Goal: Transaction & Acquisition: Purchase product/service

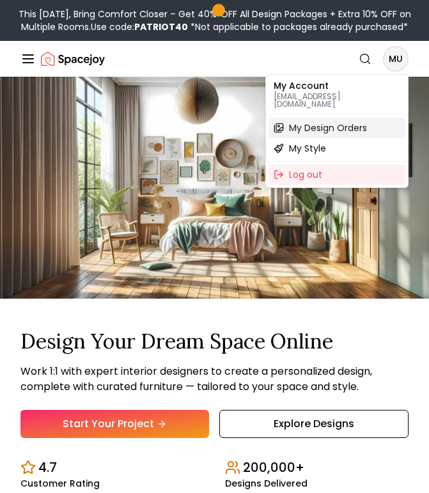
click at [351, 128] on div "My Design Orders" at bounding box center [337, 128] width 137 height 20
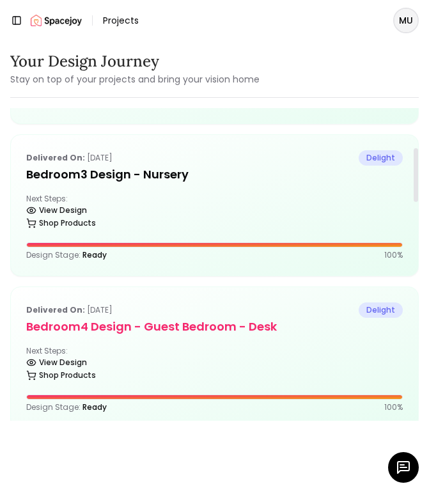
scroll to position [210, 0]
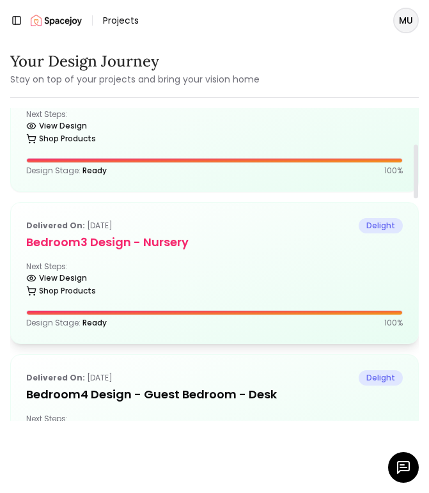
click at [233, 244] on h5 "Bedroom3 design - Nursery" at bounding box center [214, 242] width 377 height 18
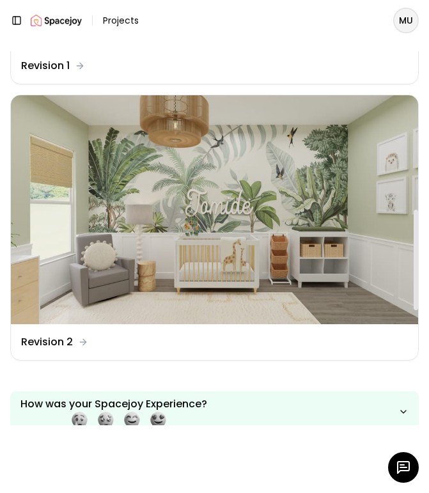
scroll to position [578, 0]
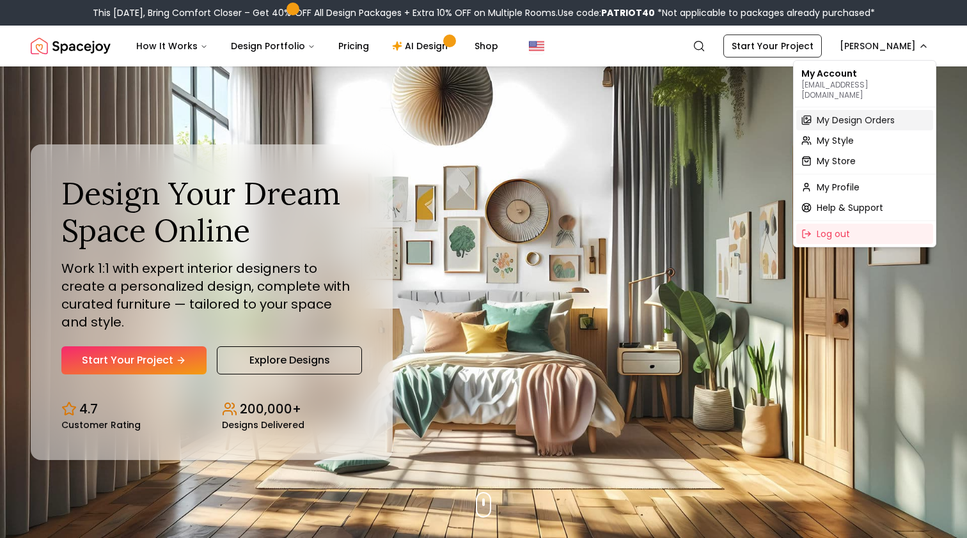
click at [847, 114] on span "My Design Orders" at bounding box center [856, 120] width 78 height 13
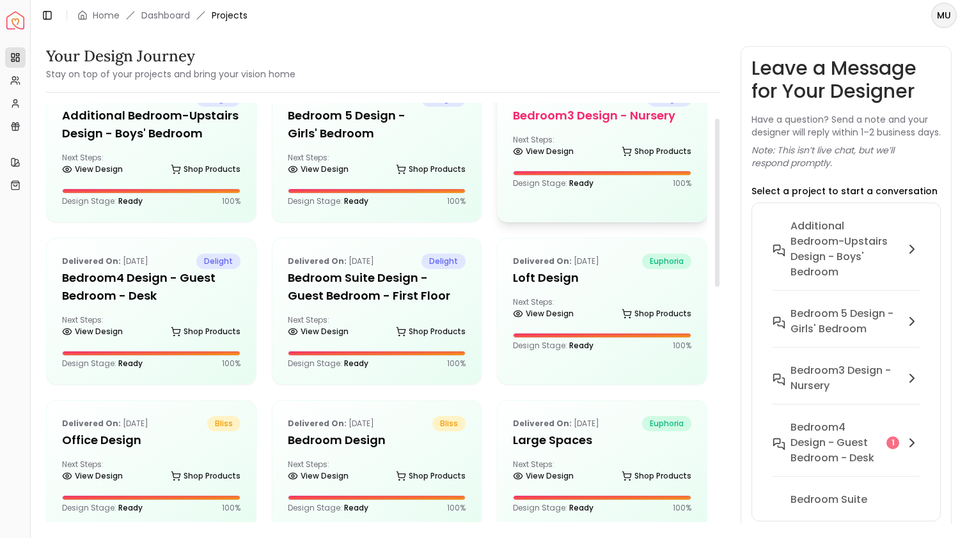
scroll to position [39, 0]
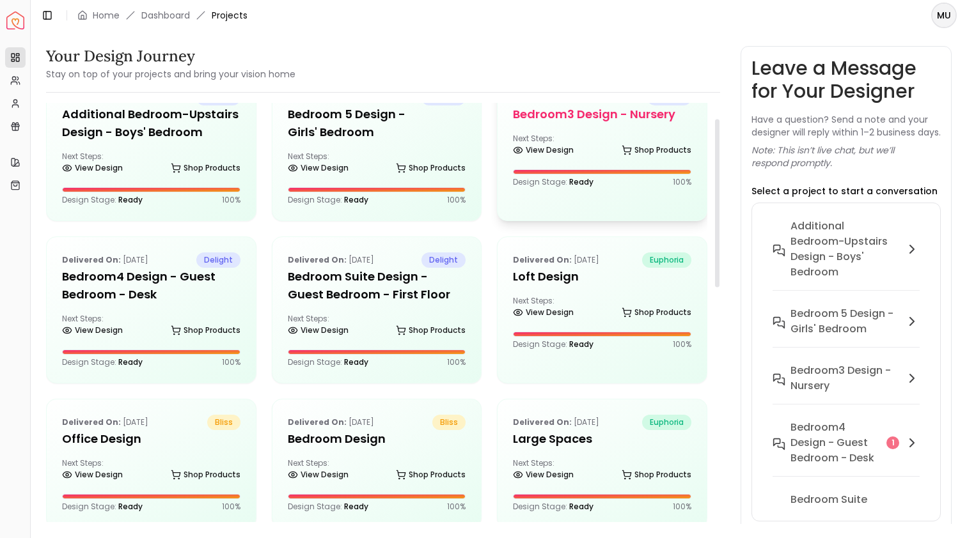
click at [588, 130] on div "Delivered on: May 18, 2025 delight Bedroom3 design - Nursery Next Steps: View D…" at bounding box center [601, 139] width 209 height 128
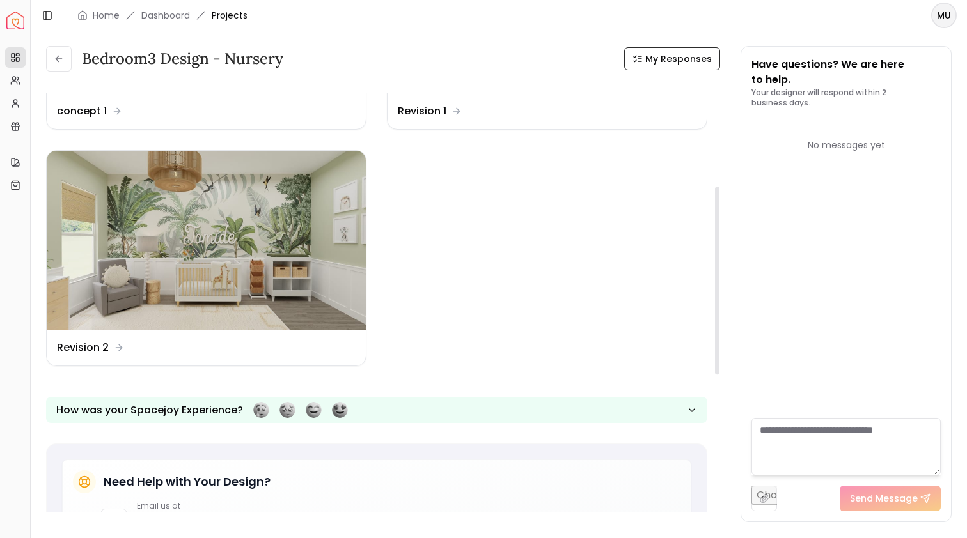
scroll to position [208, 0]
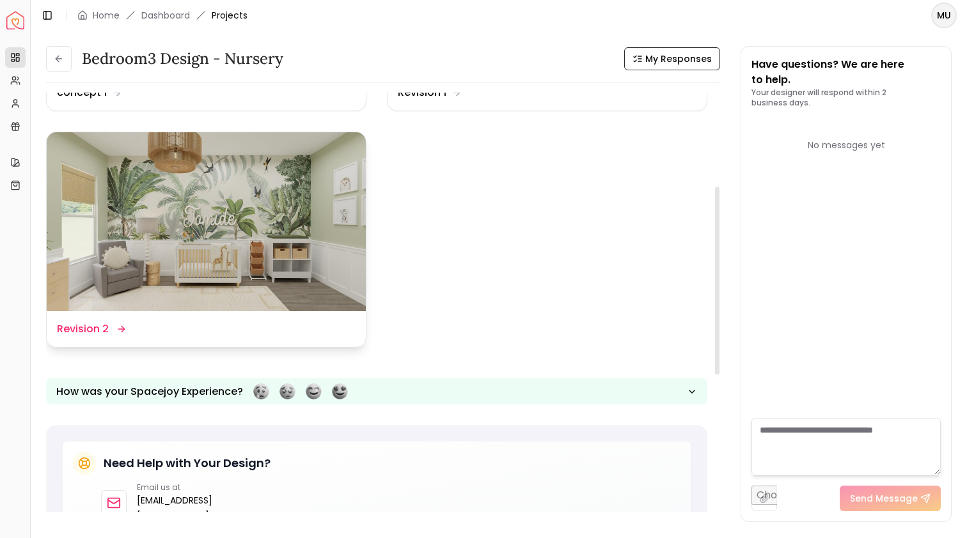
click at [279, 254] on img at bounding box center [206, 222] width 319 height 180
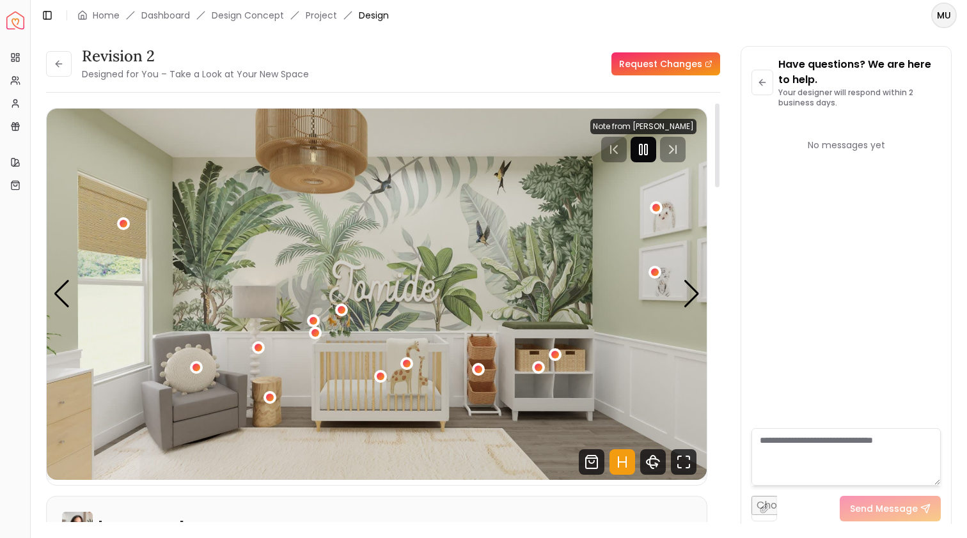
click at [646, 152] on icon "Pause" at bounding box center [643, 149] width 15 height 15
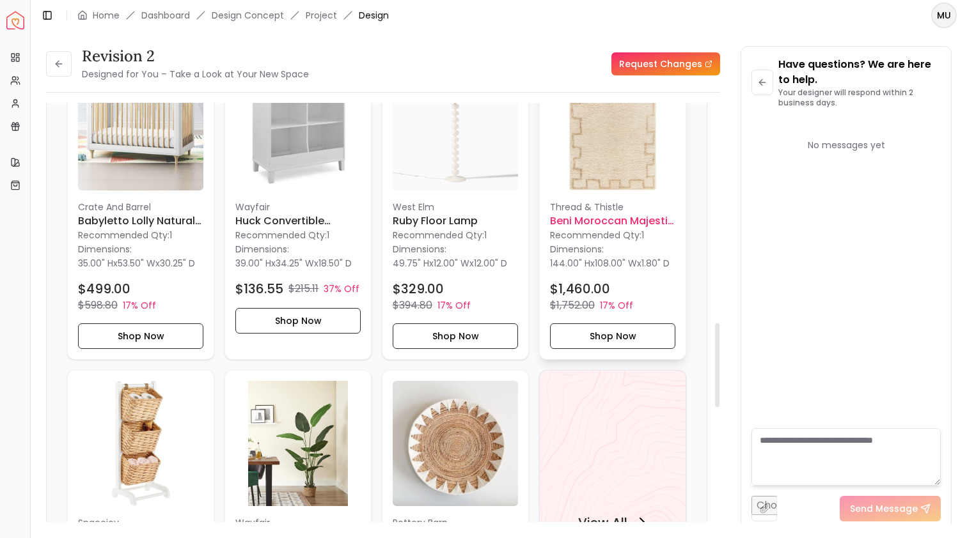
click at [615, 225] on h6 "Beni Moroccan Majestic Medley Handmade Rug 9' x 12'" at bounding box center [612, 221] width 125 height 15
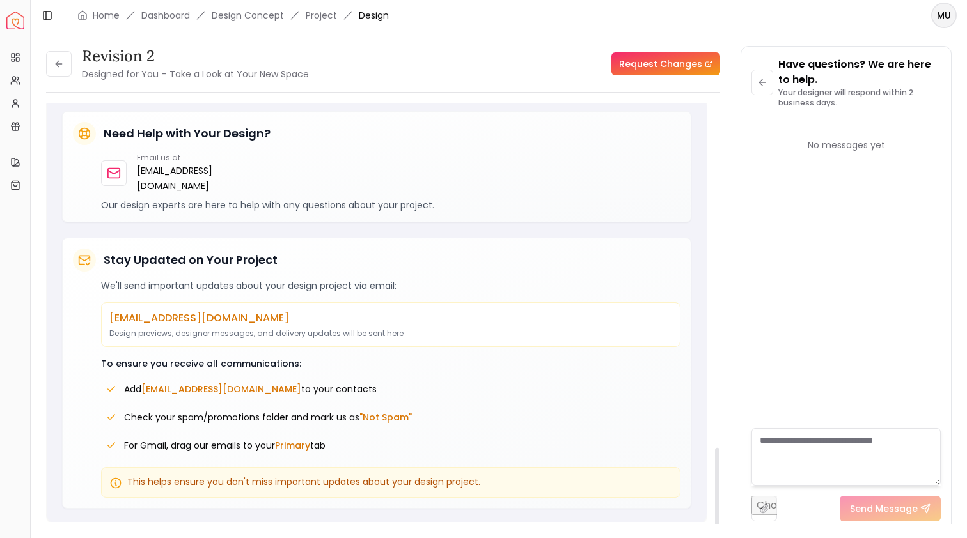
click at [523, 203] on p "Our design experts are here to help with any questions about your project." at bounding box center [390, 205] width 579 height 13
click at [763, 48] on div "Have questions? We are here to help. Your designer will respond within 2 busine…" at bounding box center [846, 289] width 210 height 485
click at [755, 35] on div "Revision 2 Designed for You – Take a Look at Your New Space Request Changes Rev…" at bounding box center [499, 278] width 936 height 494
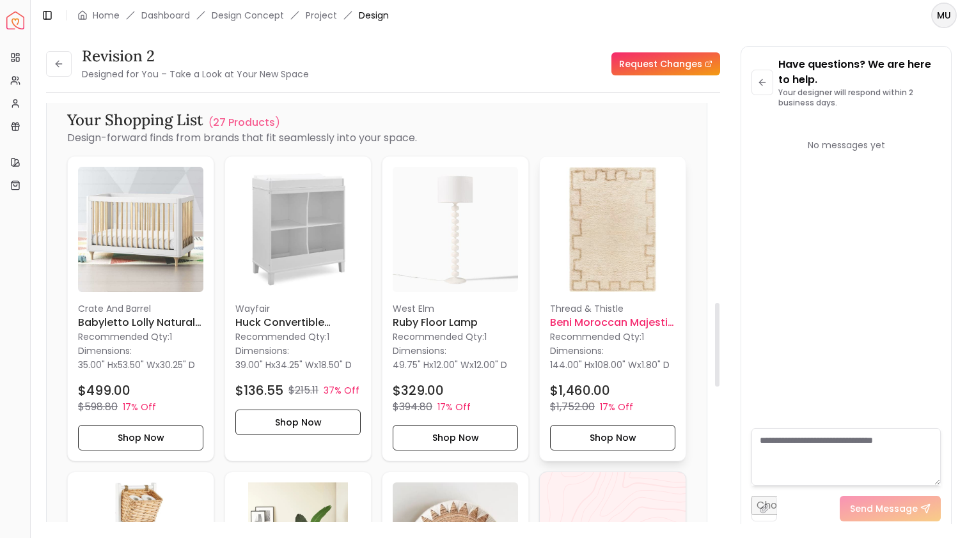
scroll to position [999, 0]
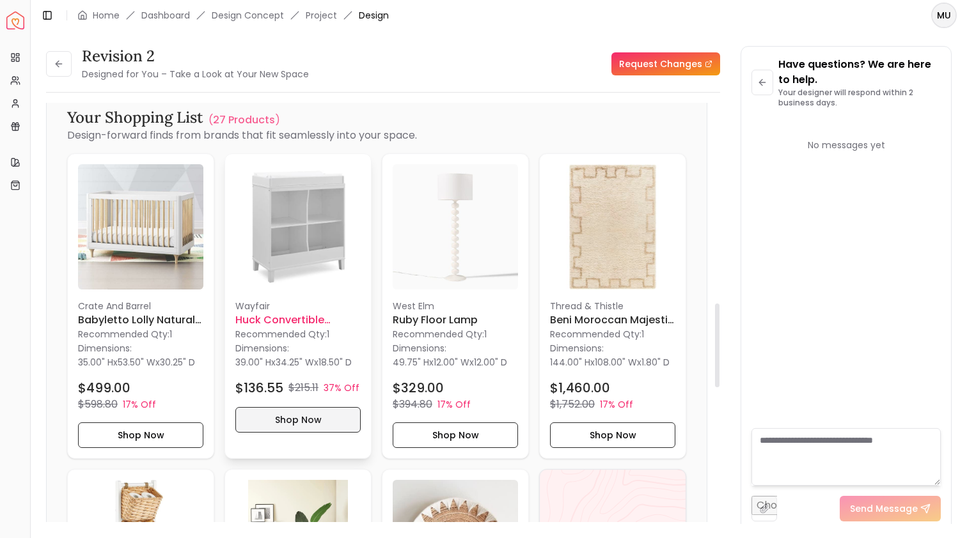
click at [279, 417] on button "Shop Now" at bounding box center [297, 420] width 125 height 26
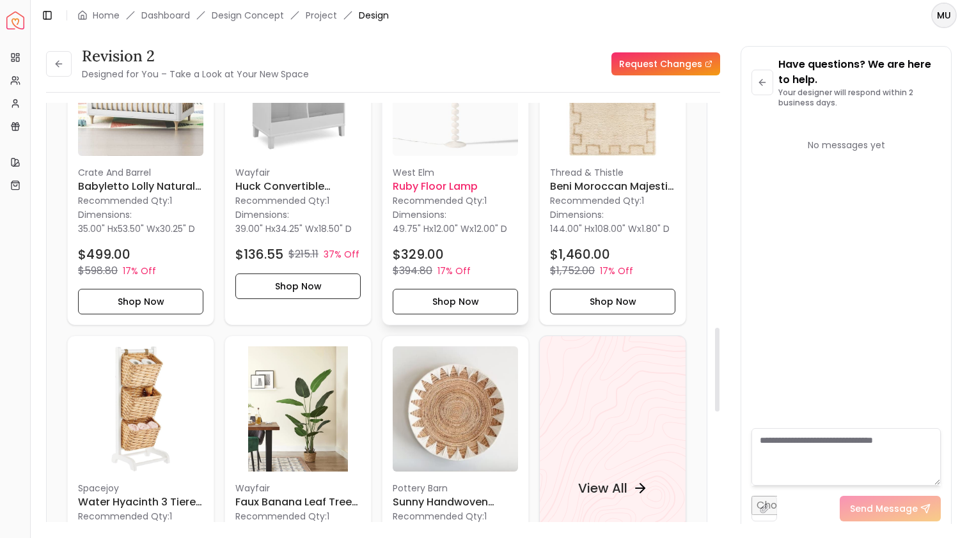
scroll to position [1150, 0]
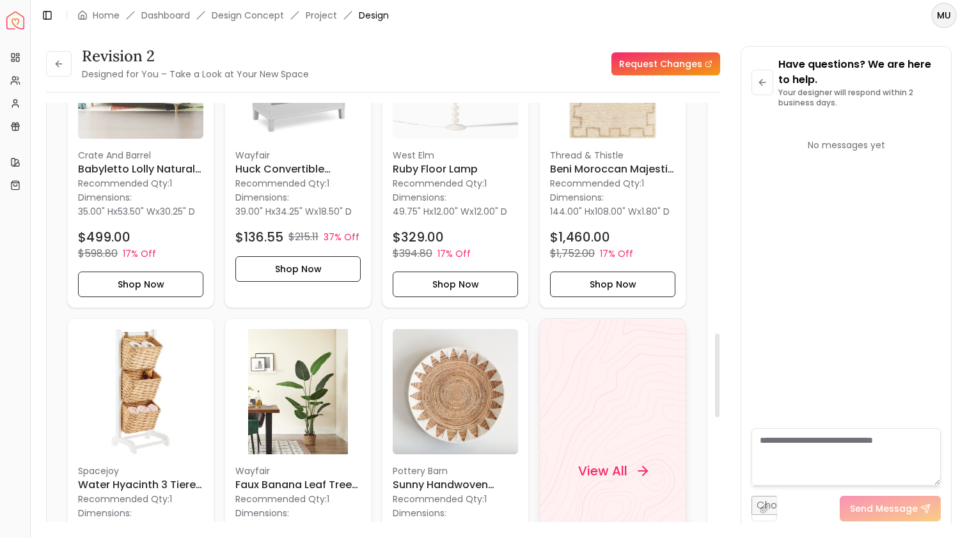
click at [611, 455] on div "View All" at bounding box center [612, 471] width 147 height 306
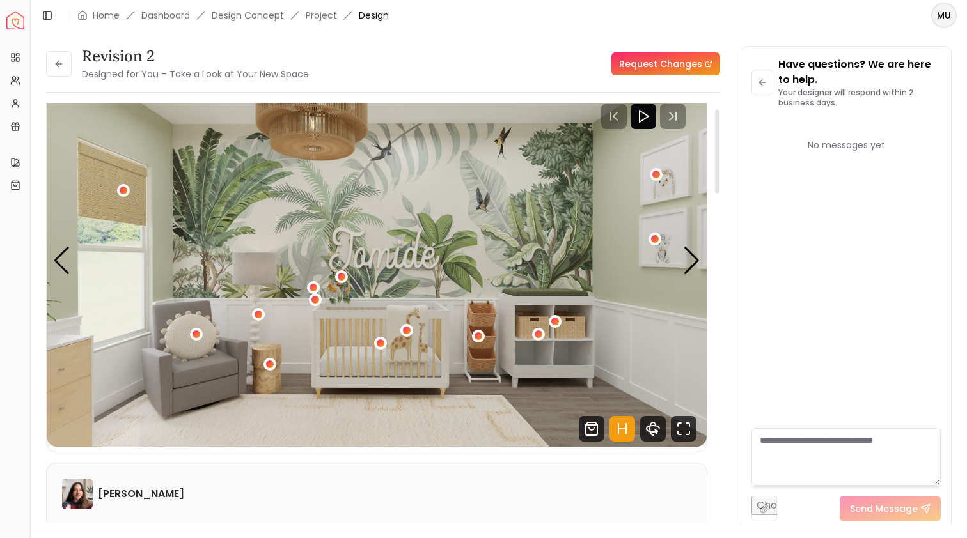
scroll to position [40, 0]
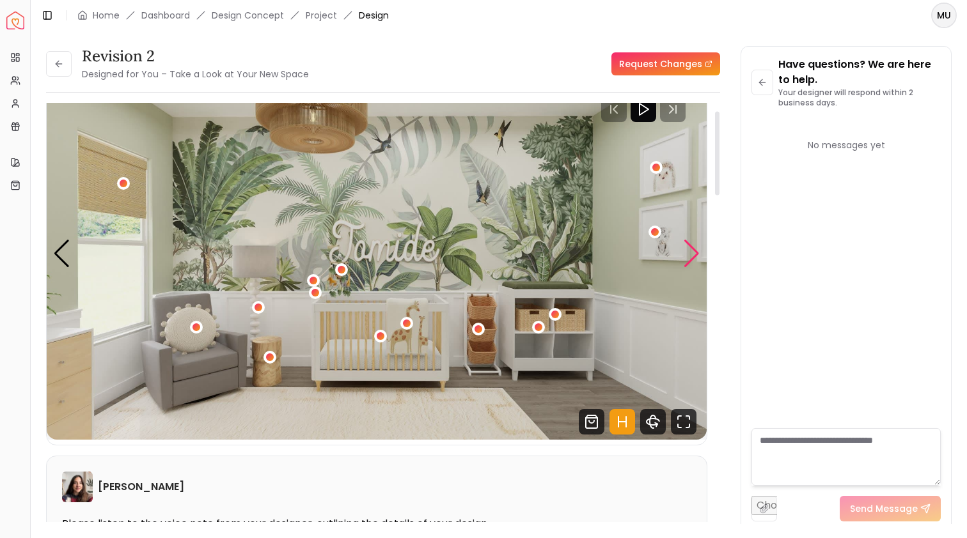
click at [685, 251] on div "Next slide" at bounding box center [691, 254] width 17 height 28
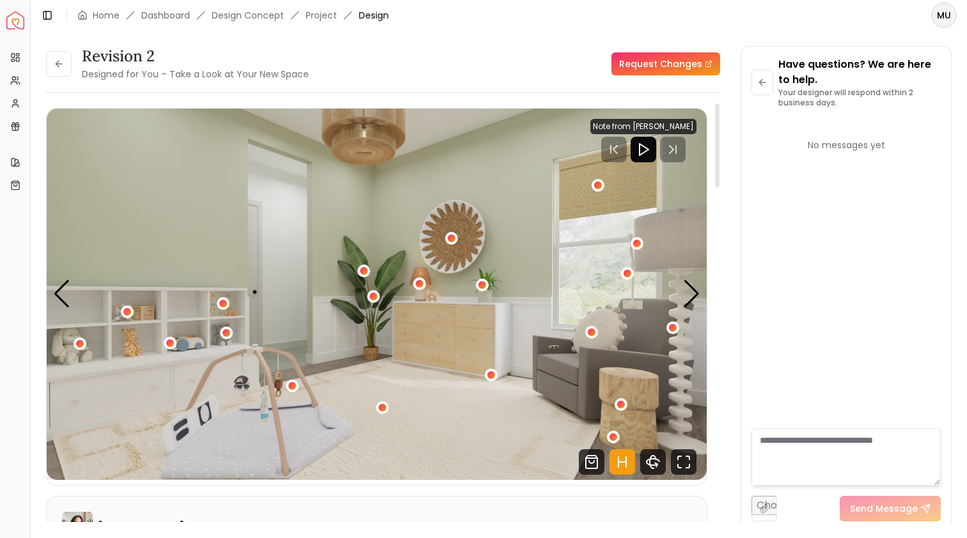
scroll to position [0, 0]
click at [488, 376] on div "2 / 4" at bounding box center [491, 376] width 10 height 10
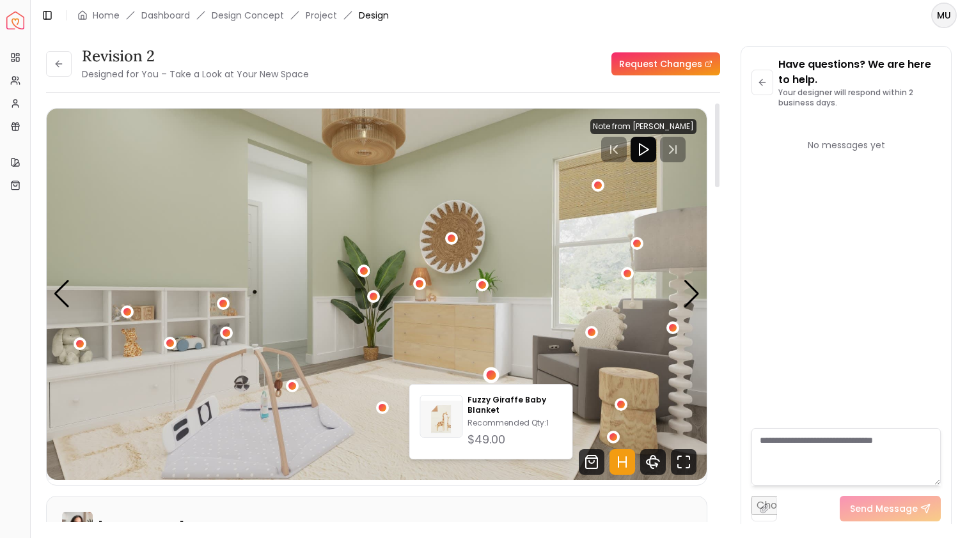
click at [409, 309] on img "2 / 4" at bounding box center [377, 295] width 660 height 372
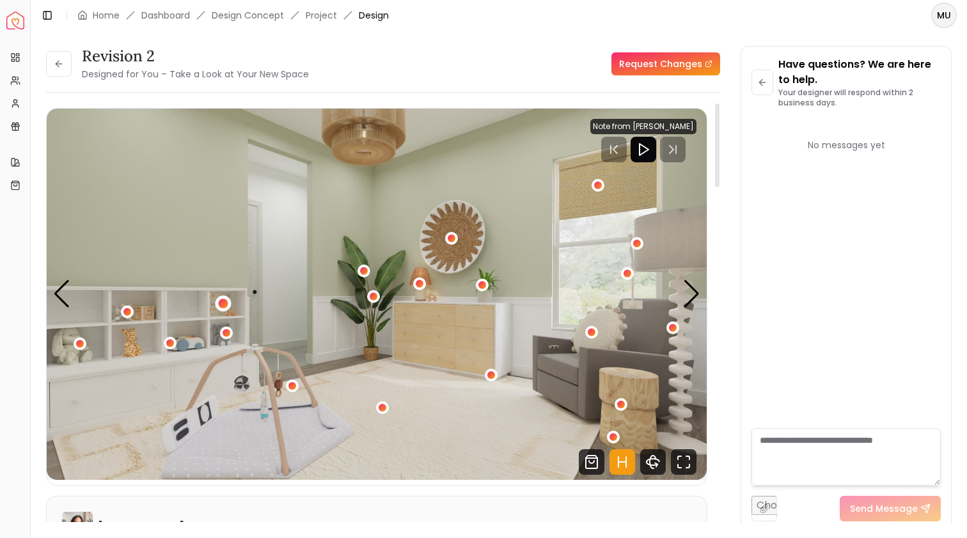
click at [223, 302] on div "2 / 4" at bounding box center [223, 304] width 10 height 10
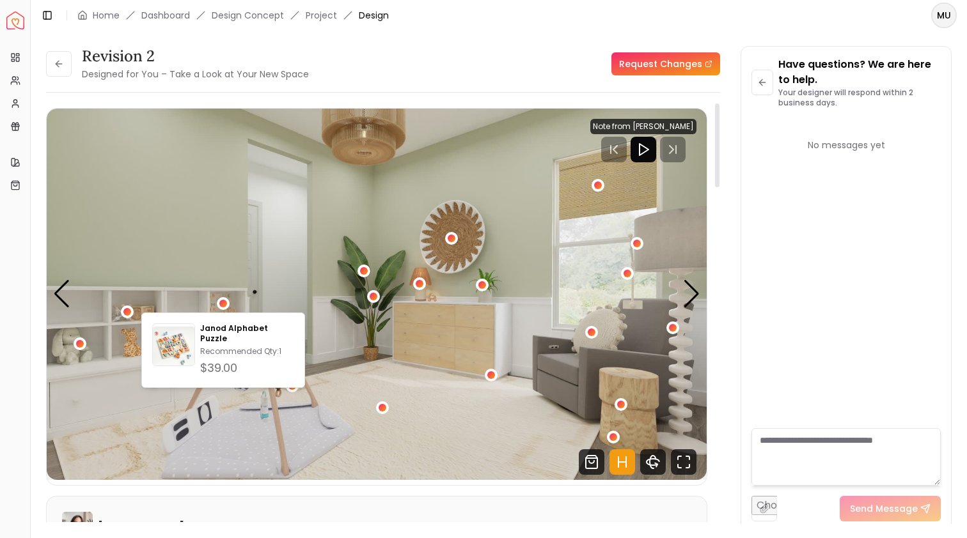
click at [137, 302] on img "2 / 4" at bounding box center [377, 295] width 660 height 372
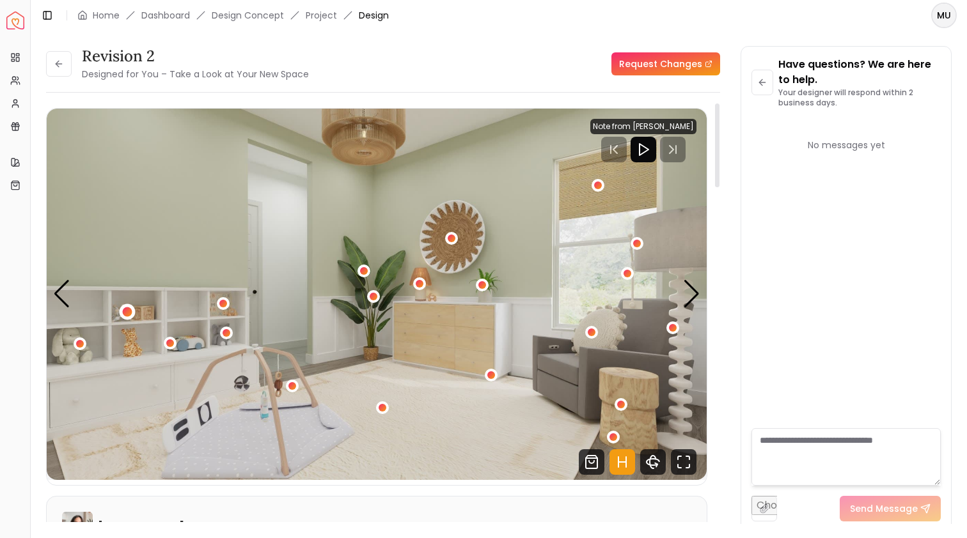
click at [131, 307] on button "2 / 4" at bounding box center [127, 312] width 13 height 13
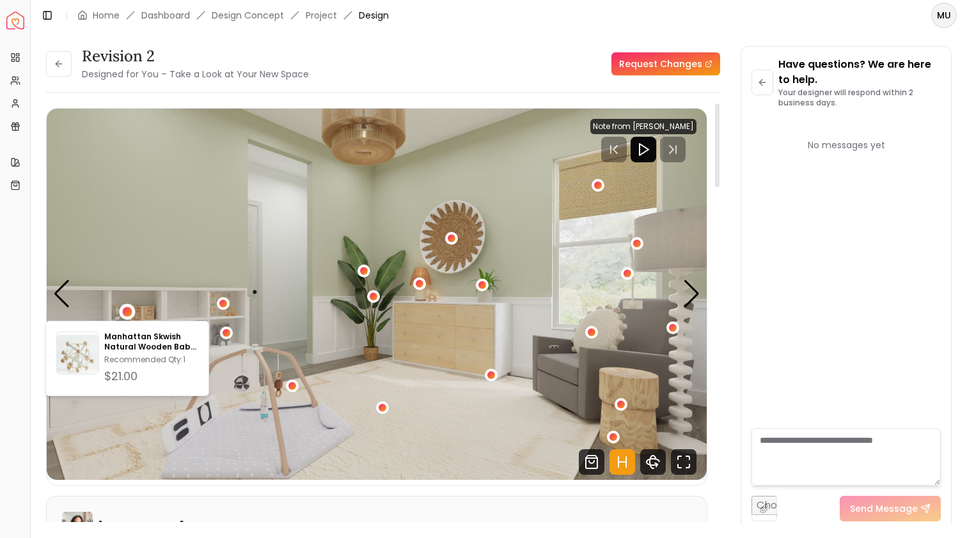
click at [280, 325] on img "2 / 4" at bounding box center [377, 295] width 660 height 372
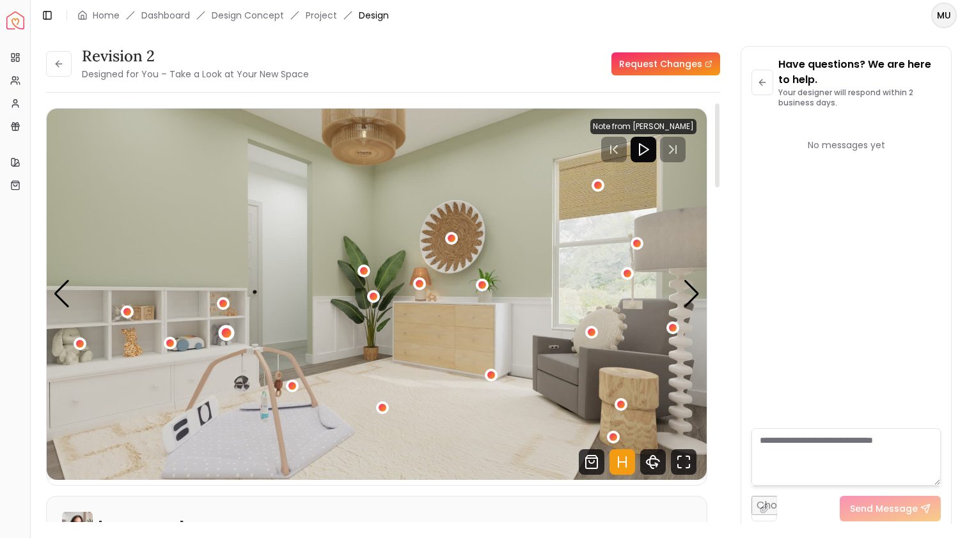
click at [226, 332] on div "2 / 4" at bounding box center [227, 334] width 10 height 10
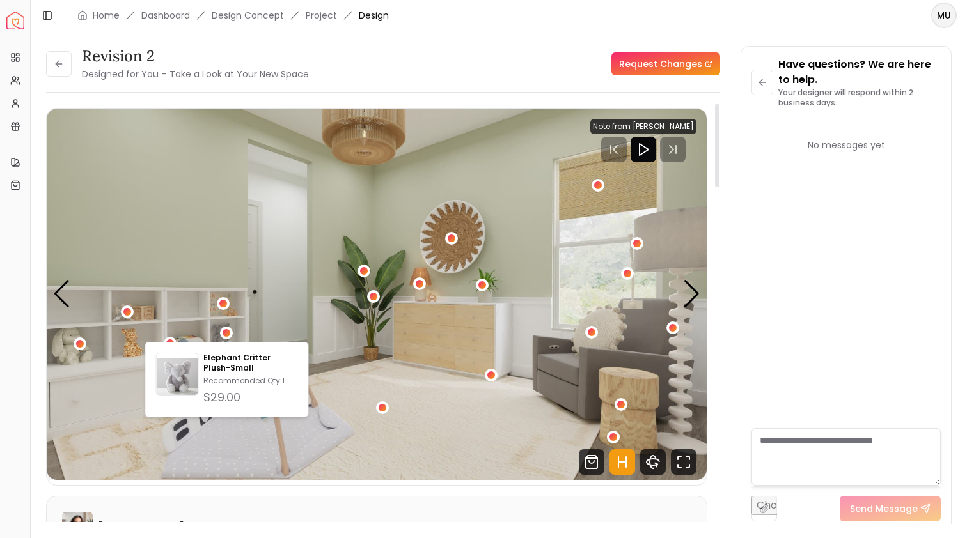
click at [62, 372] on img "2 / 4" at bounding box center [377, 295] width 660 height 372
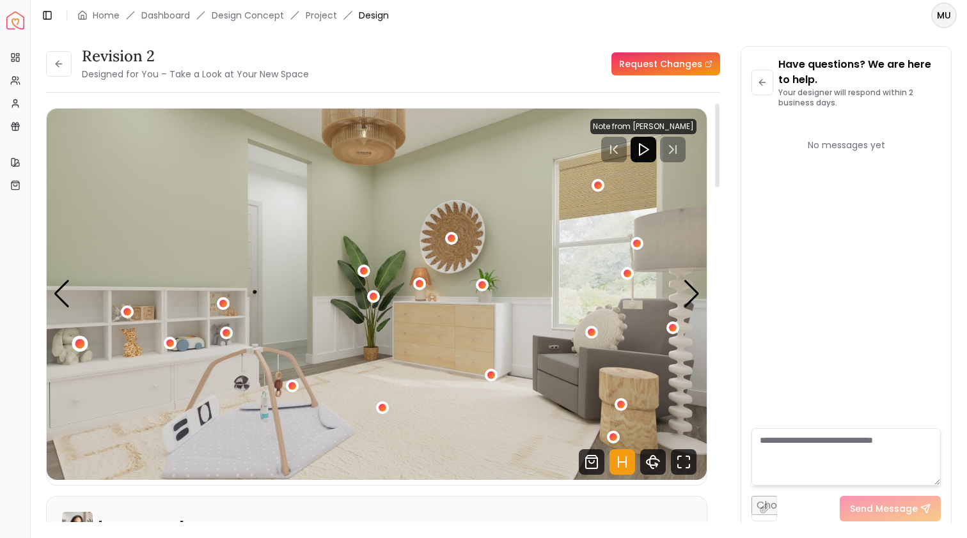
click at [80, 340] on div "2 / 4" at bounding box center [80, 345] width 10 height 10
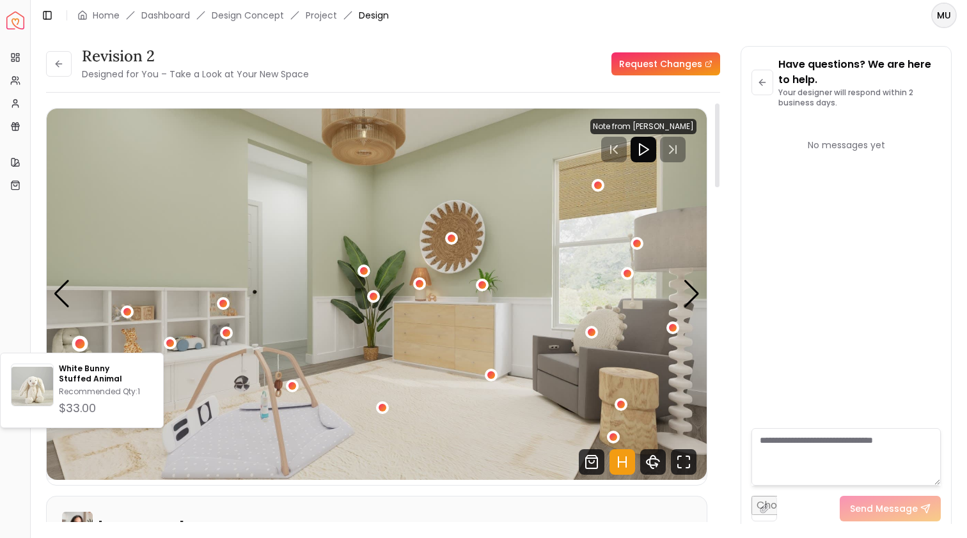
click at [525, 348] on img "2 / 4" at bounding box center [377, 295] width 660 height 372
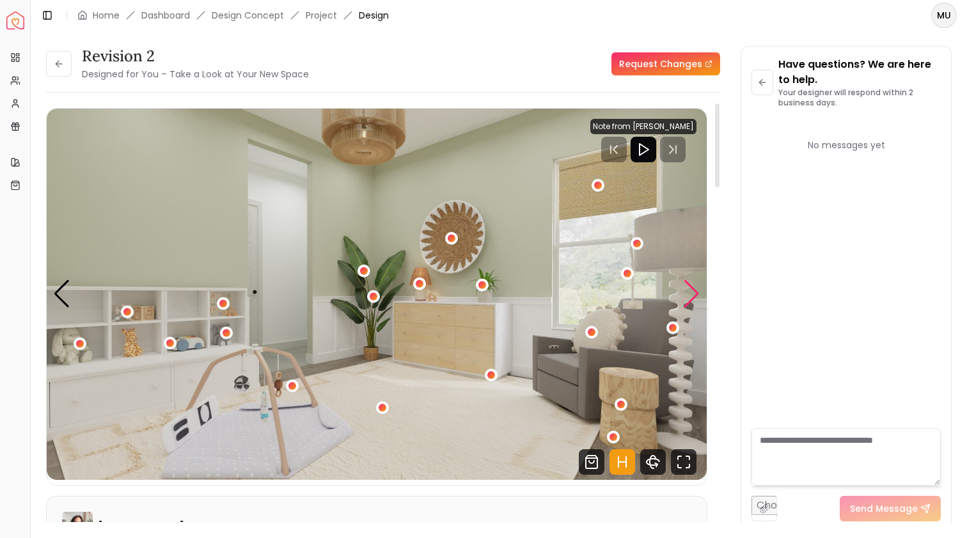
click at [687, 295] on div "Next slide" at bounding box center [691, 294] width 17 height 28
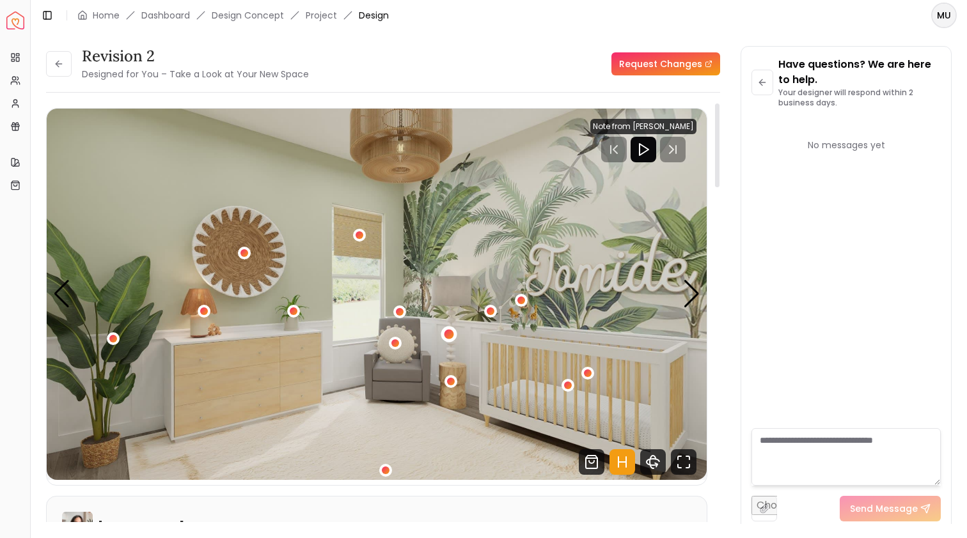
click at [448, 333] on div "3 / 4" at bounding box center [449, 335] width 10 height 10
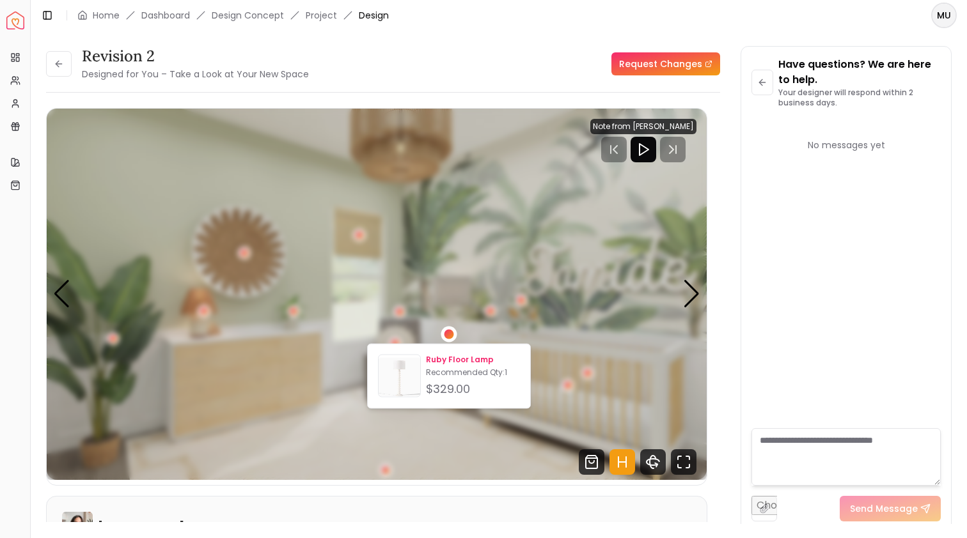
click at [410, 375] on img at bounding box center [400, 379] width 42 height 42
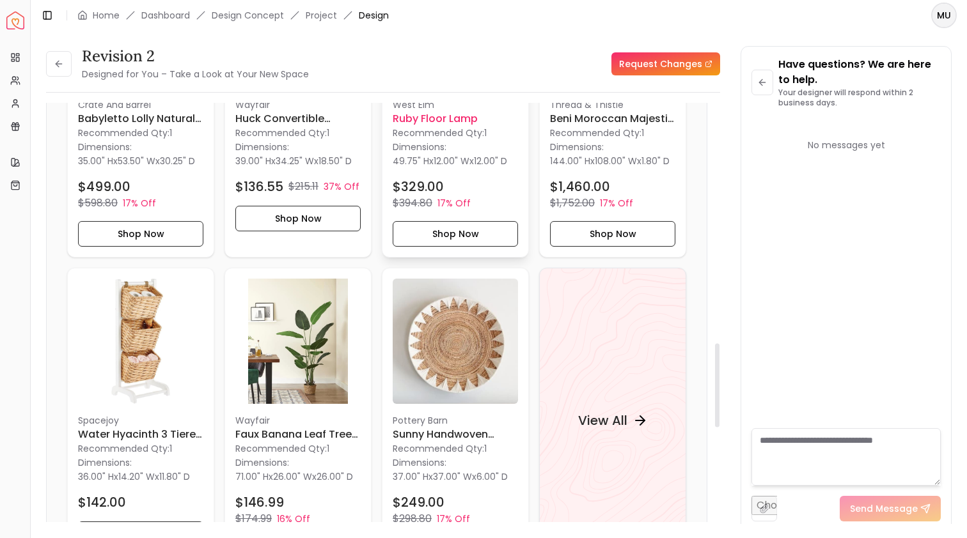
scroll to position [1205, 0]
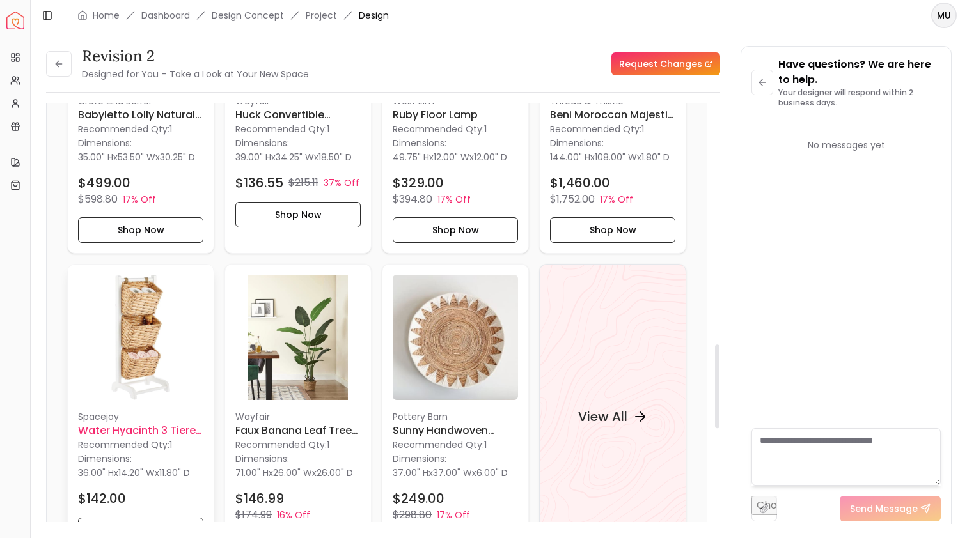
click at [168, 331] on img at bounding box center [140, 337] width 125 height 125
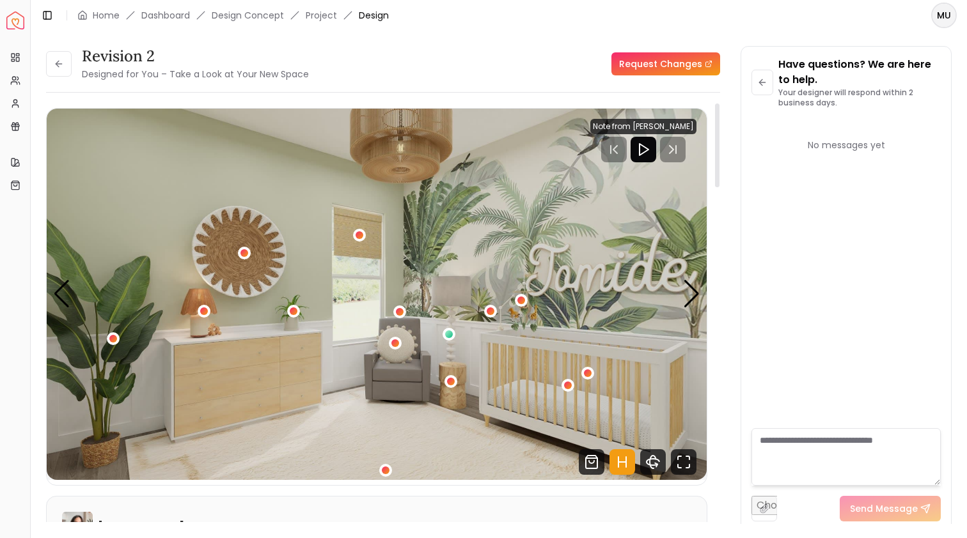
scroll to position [0, 0]
click at [689, 299] on div "Next slide" at bounding box center [691, 294] width 17 height 28
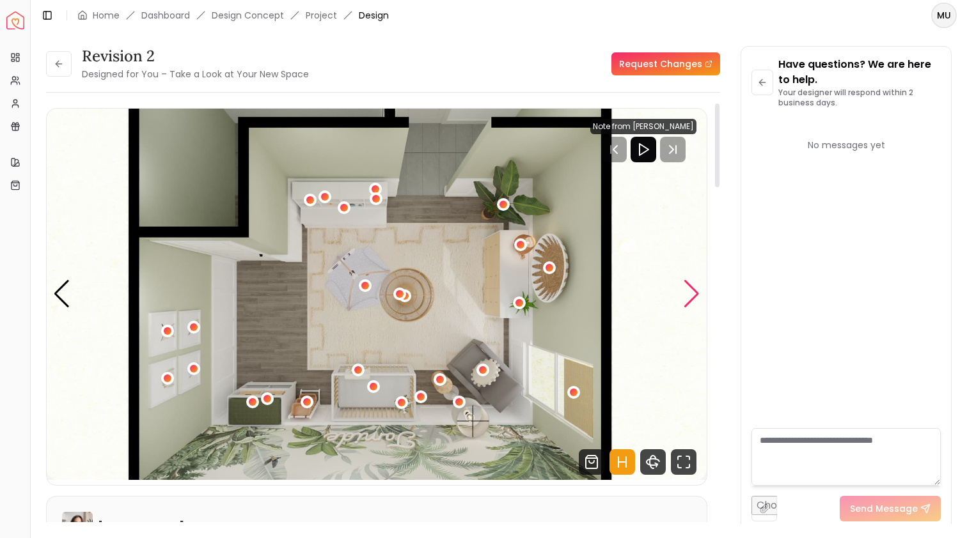
click at [689, 301] on div "Next slide" at bounding box center [691, 294] width 17 height 28
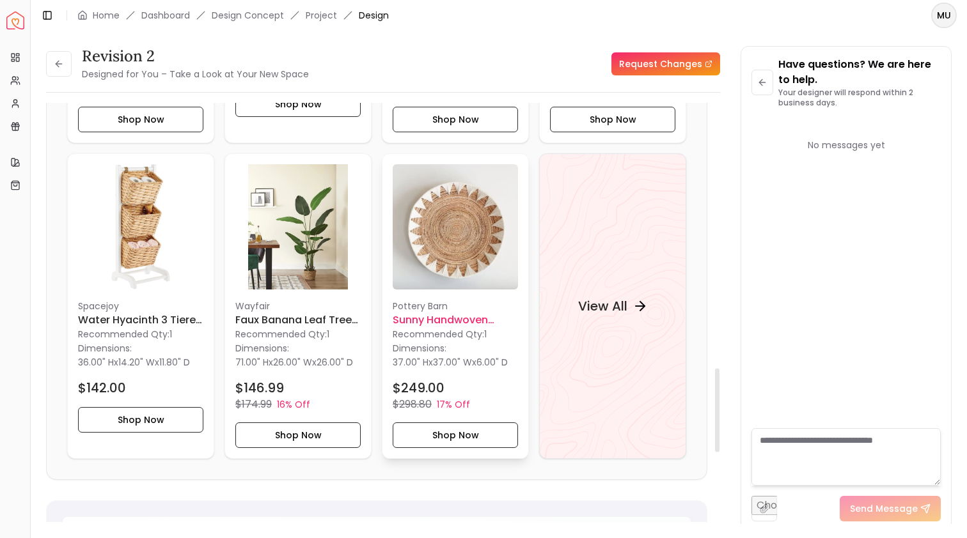
scroll to position [1302, 0]
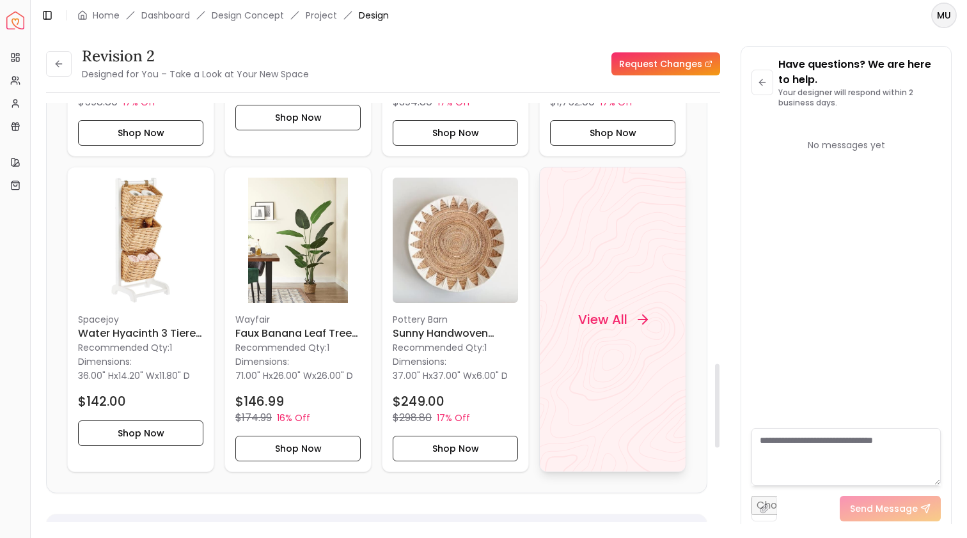
click at [604, 313] on div "View All" at bounding box center [613, 320] width 100 height 38
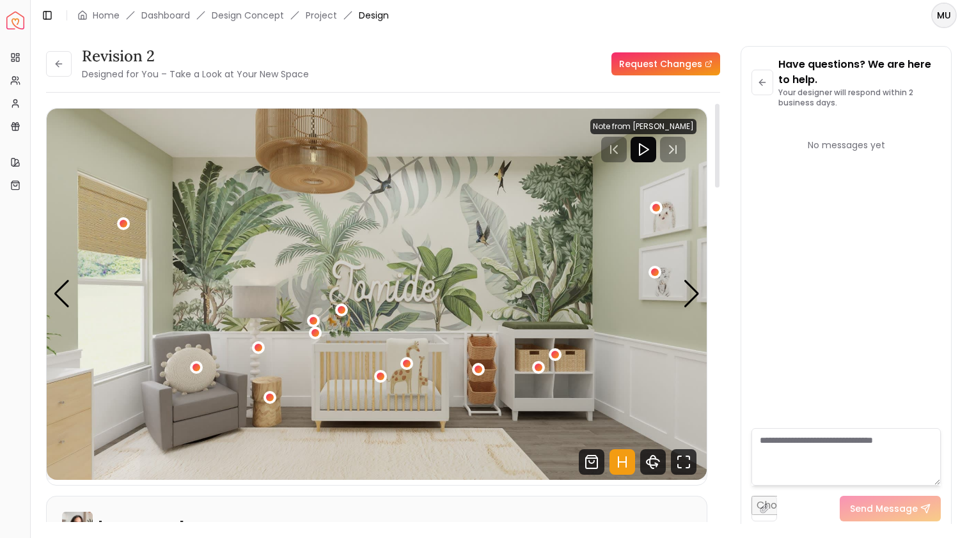
scroll to position [3, 0]
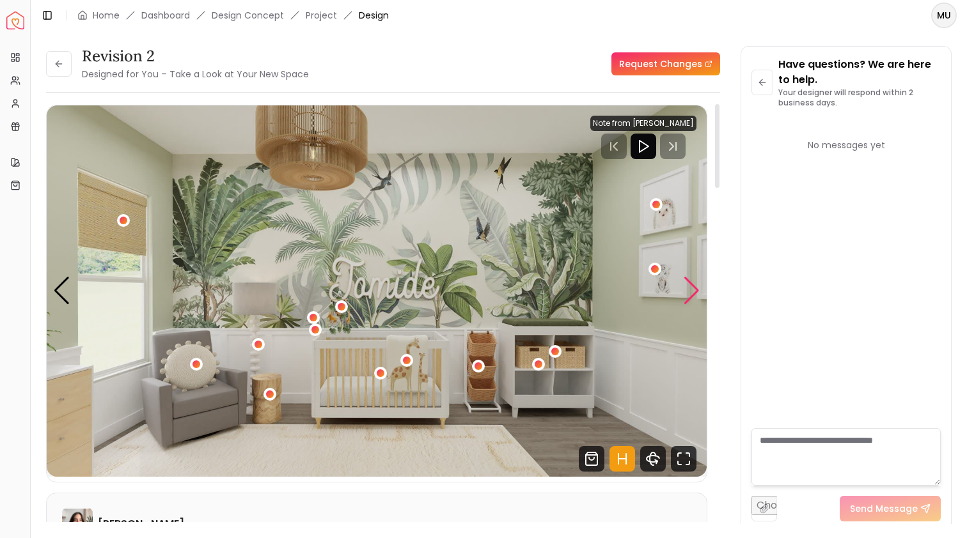
click at [698, 297] on div "Next slide" at bounding box center [691, 291] width 17 height 28
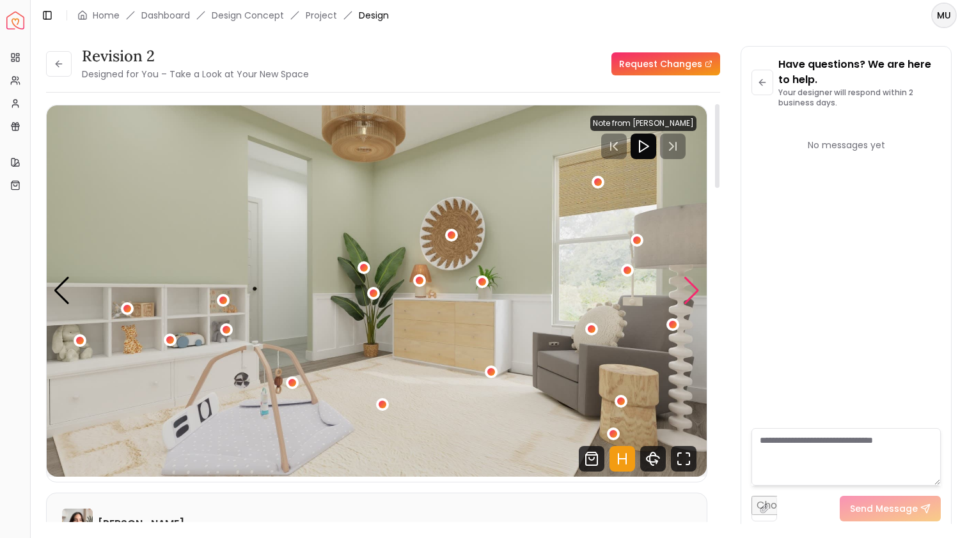
click at [691, 292] on div "Next slide" at bounding box center [691, 291] width 17 height 28
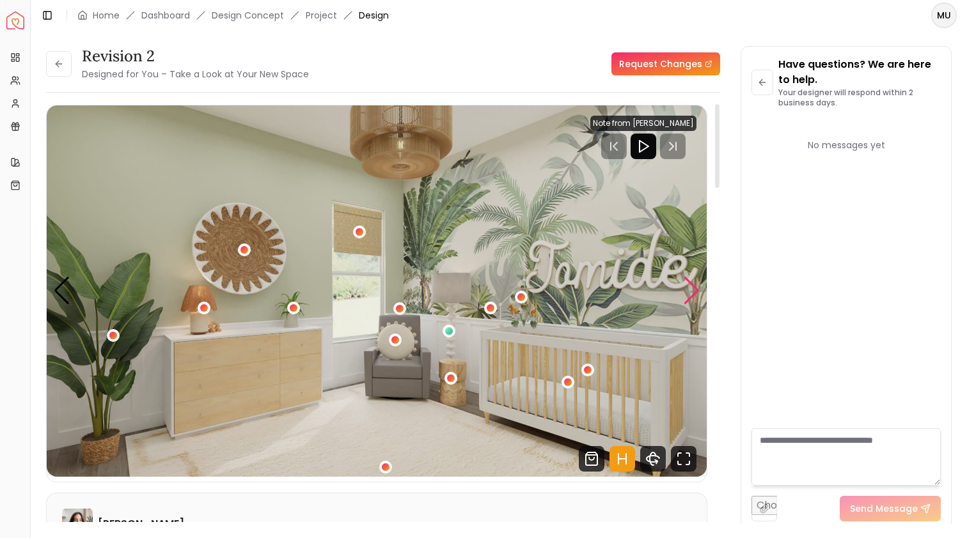
click at [691, 292] on div "Next slide" at bounding box center [691, 291] width 17 height 28
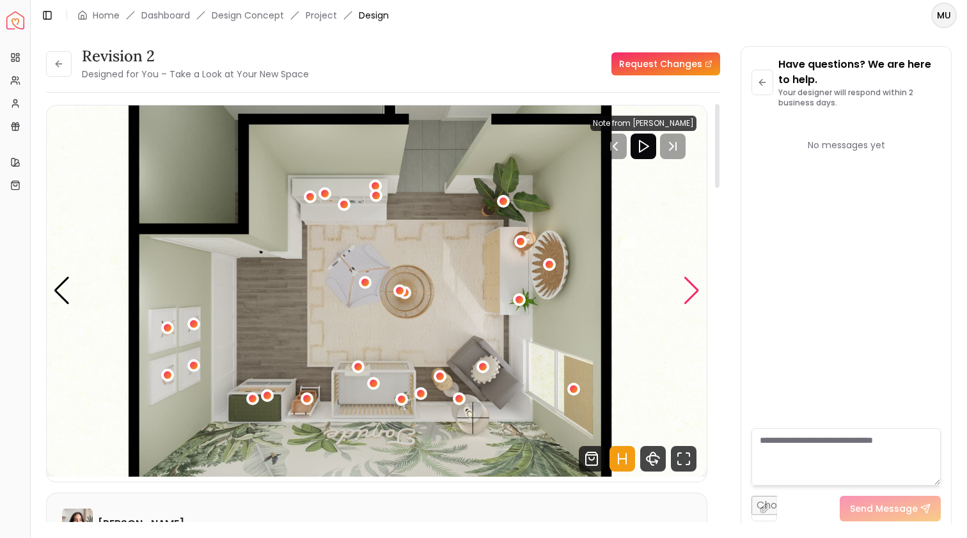
click at [691, 293] on div "Next slide" at bounding box center [691, 291] width 17 height 28
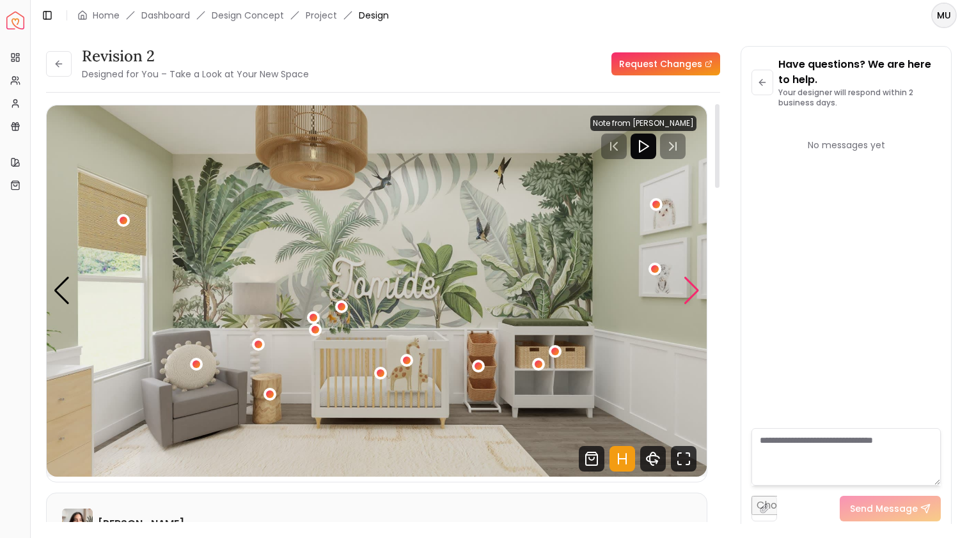
click at [691, 293] on div "Next slide" at bounding box center [691, 291] width 17 height 28
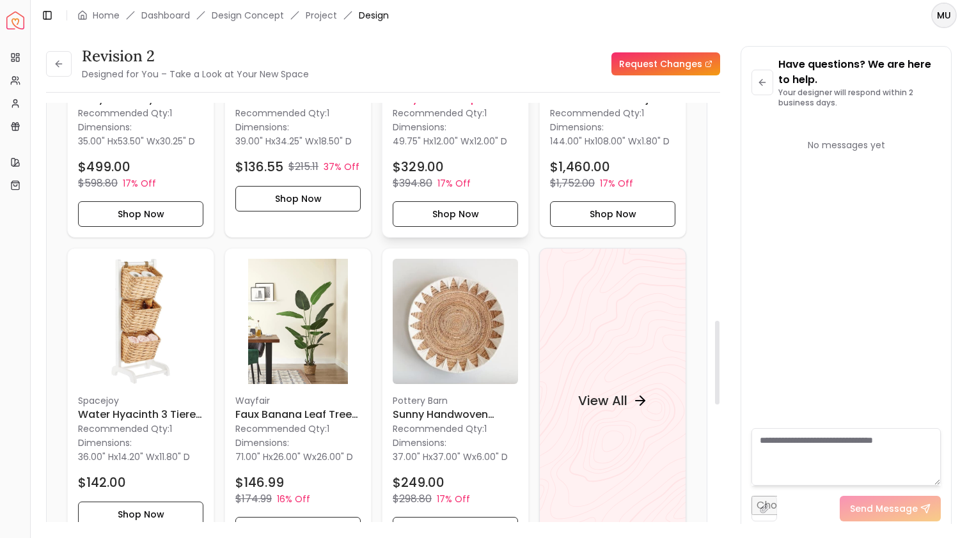
scroll to position [1274, 0]
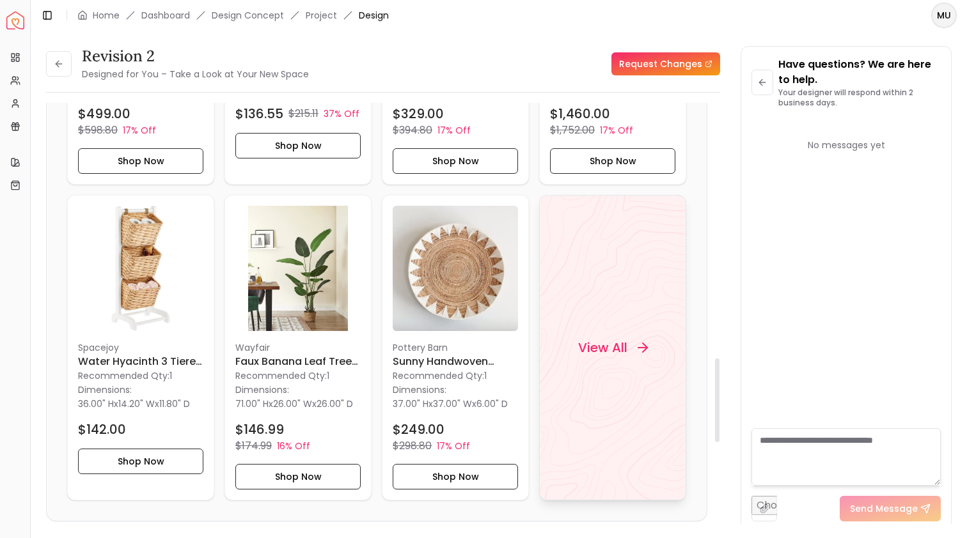
click at [622, 308] on div "View All" at bounding box center [612, 348] width 147 height 306
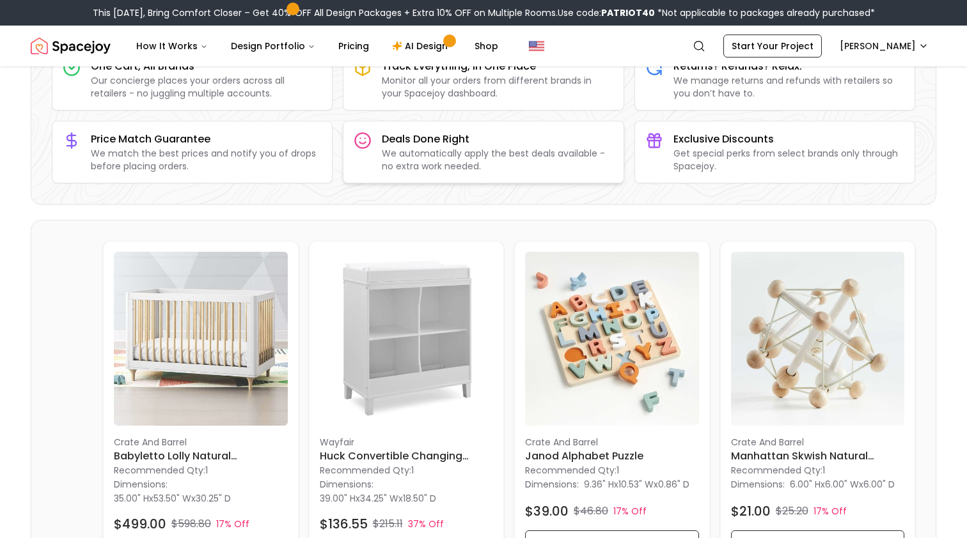
scroll to position [127, 0]
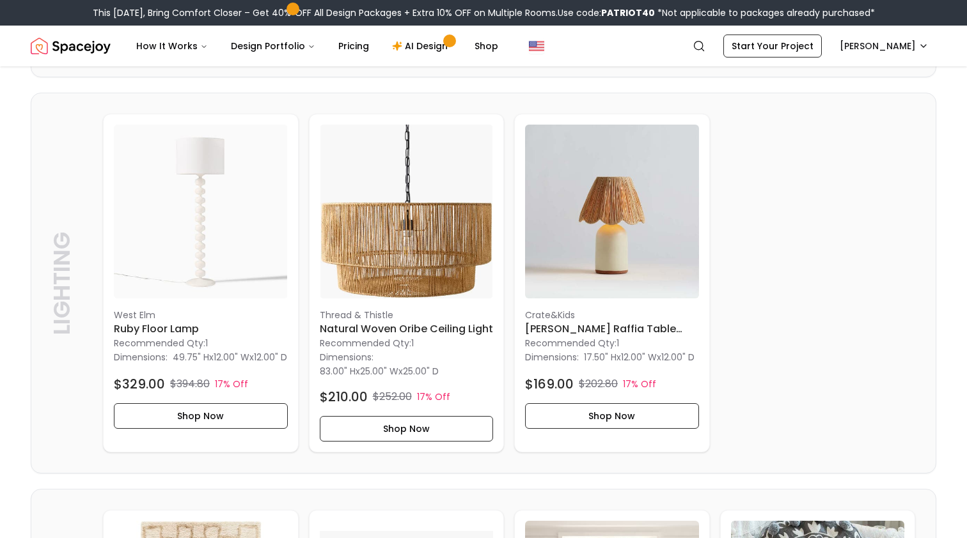
scroll to position [1031, 0]
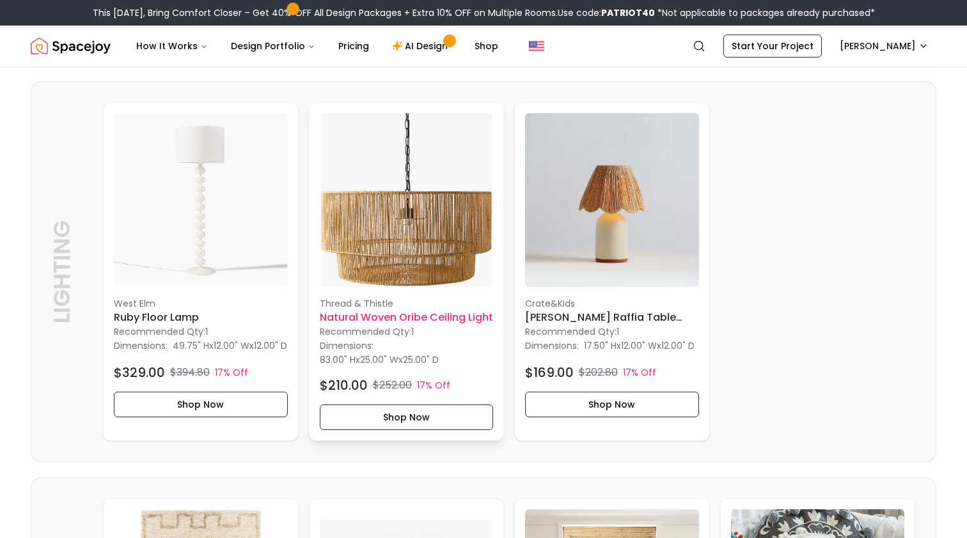
click at [419, 272] on img at bounding box center [407, 200] width 174 height 174
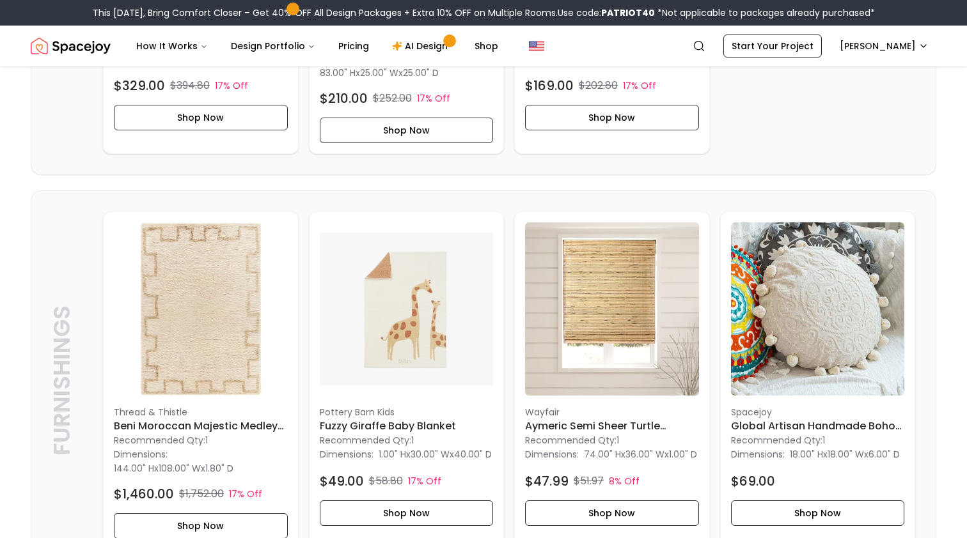
scroll to position [1320, 0]
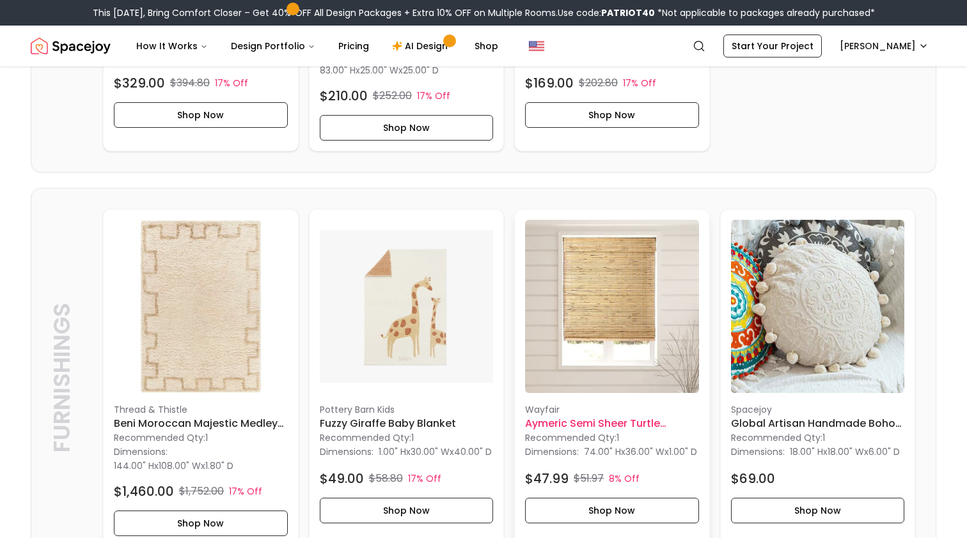
click at [619, 301] on img at bounding box center [612, 307] width 174 height 174
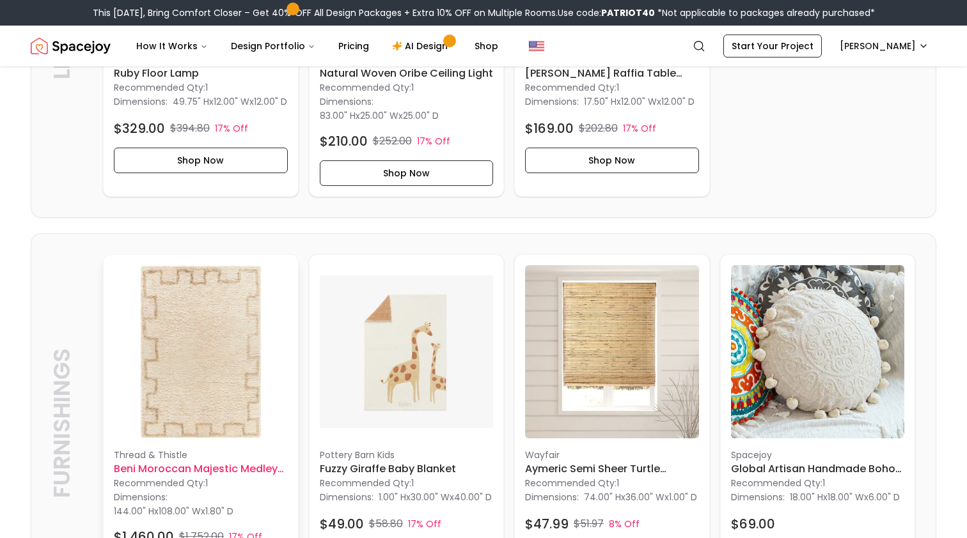
scroll to position [1269, 0]
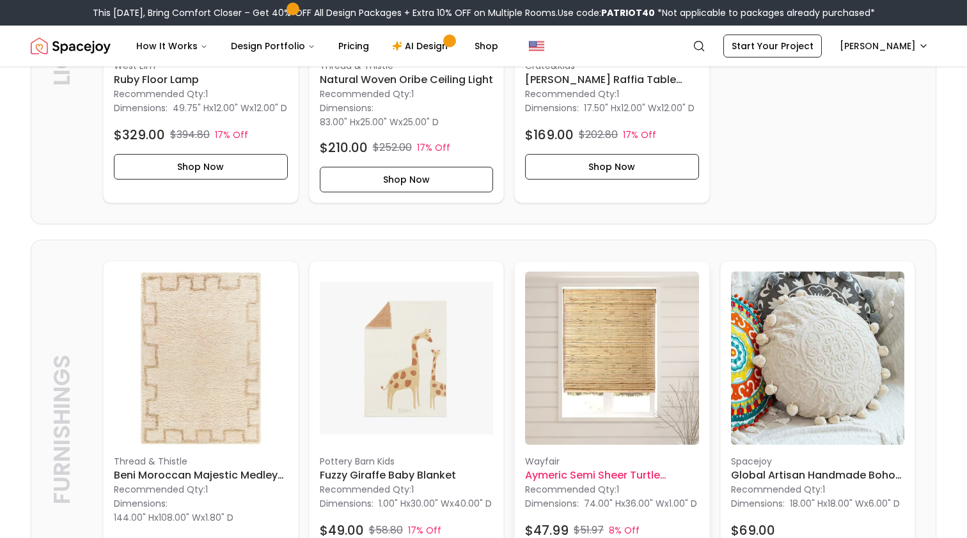
click at [520, 335] on div "Wayfair Aymeric Semi Sheer Turtle Brown Roman Shade Recommended Qty: 1 Dimensio…" at bounding box center [612, 424] width 194 height 325
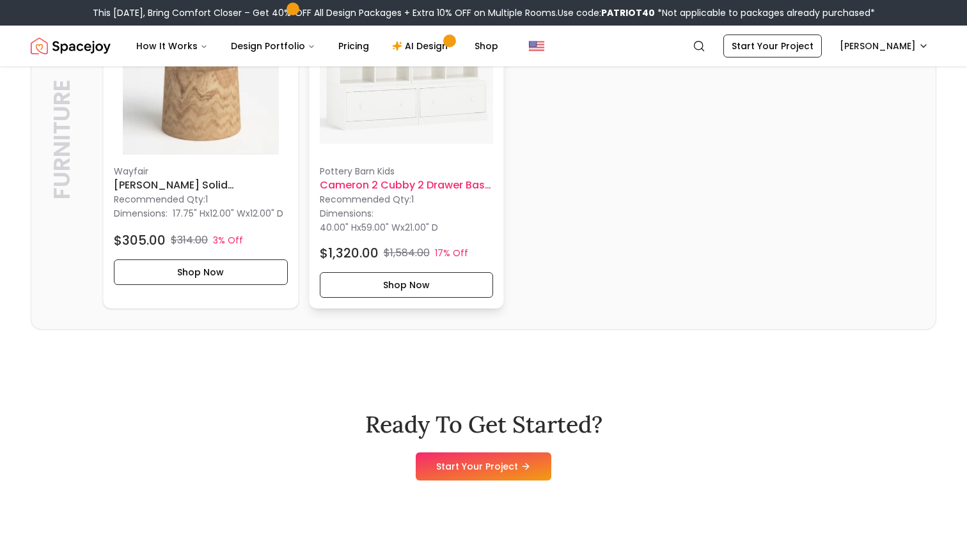
scroll to position [3452, 0]
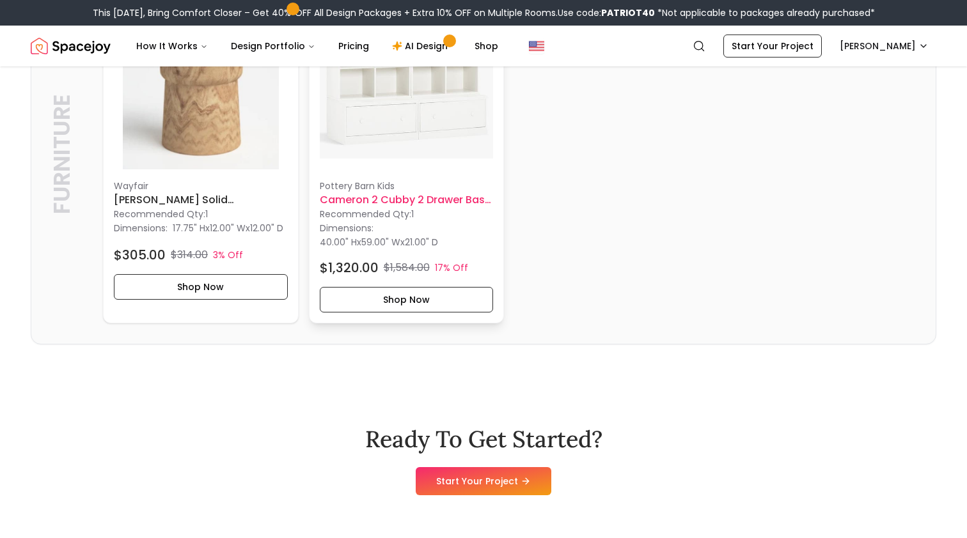
click at [402, 208] on h6 "Cameron 2 Cubby 2 Drawer Base Set" at bounding box center [407, 199] width 174 height 15
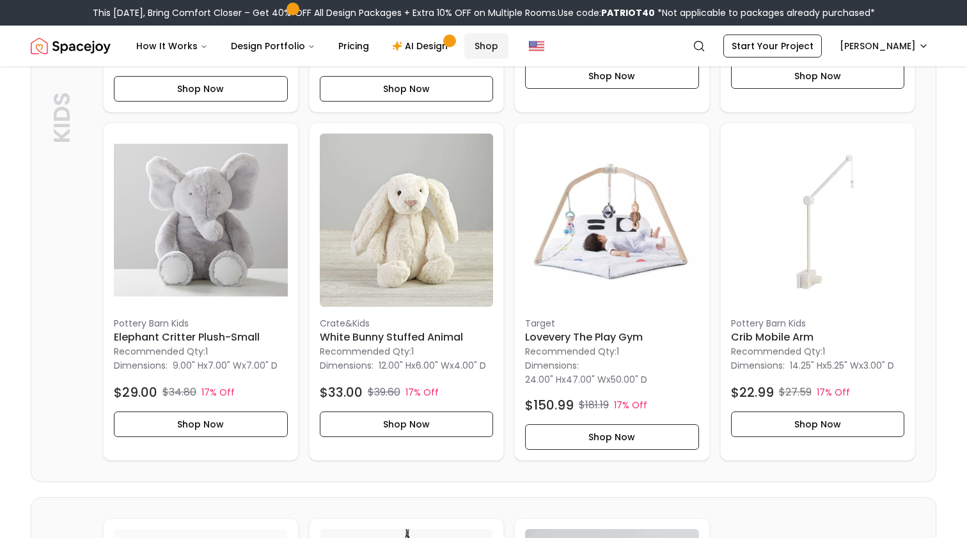
scroll to position [637, 0]
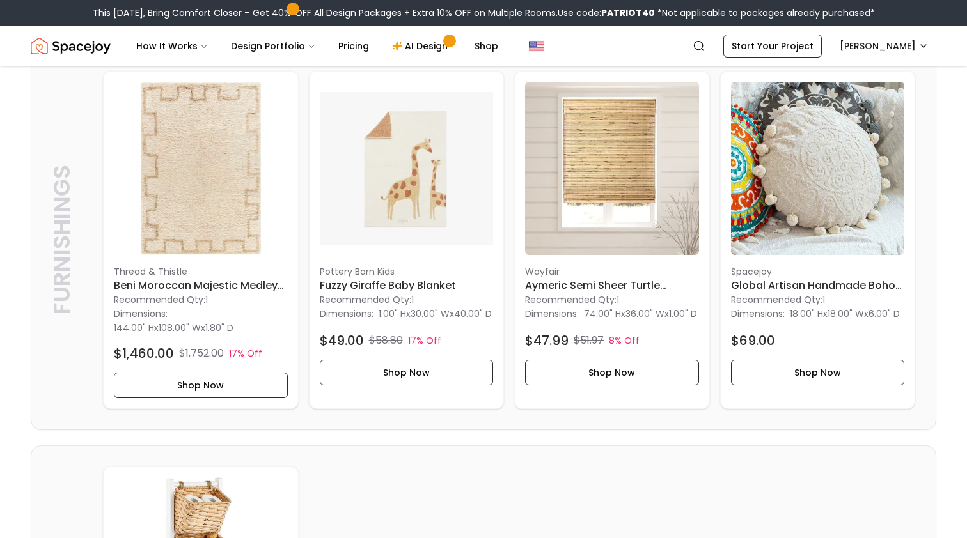
scroll to position [1468, 0]
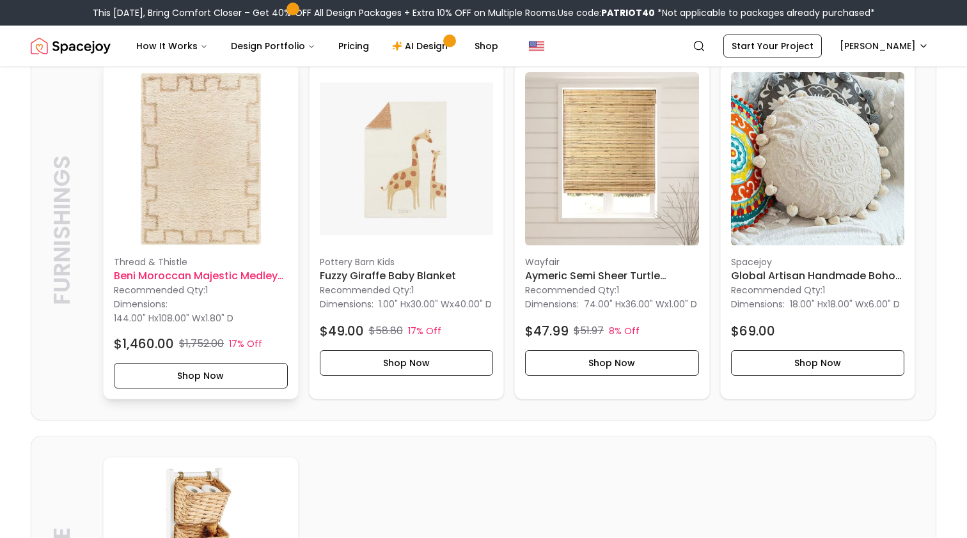
click at [223, 278] on h6 "Beni Moroccan Majestic Medley Handmade Rug 9' x 12'" at bounding box center [201, 276] width 174 height 15
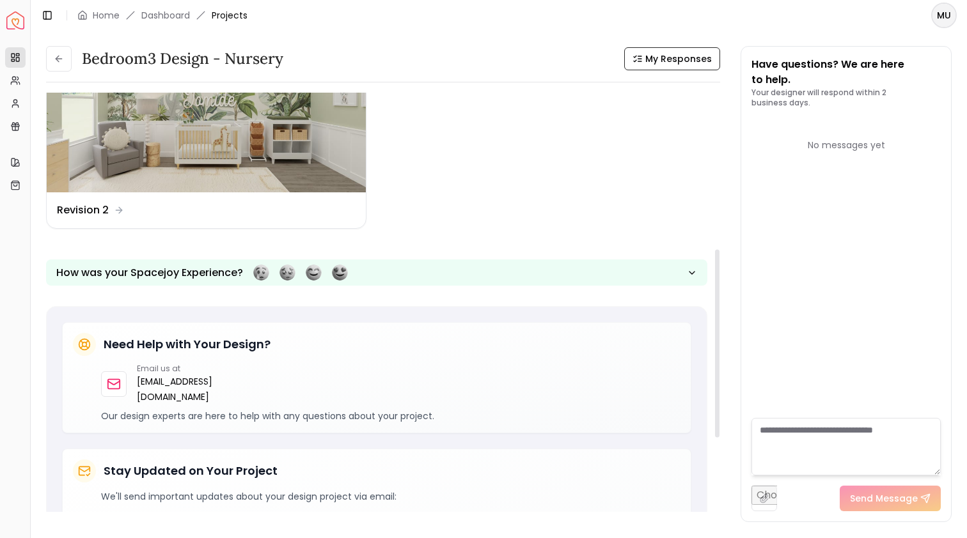
scroll to position [191, 0]
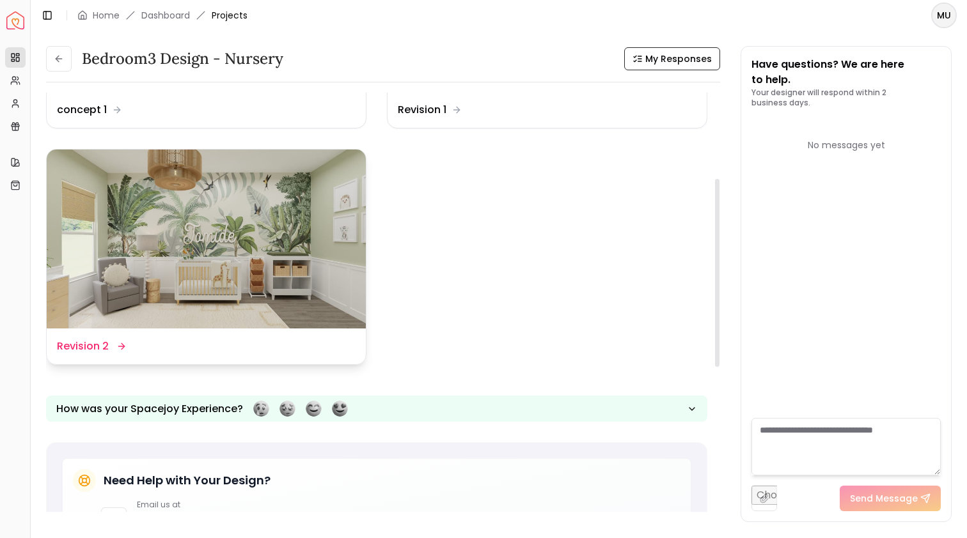
click at [311, 267] on img at bounding box center [206, 240] width 319 height 180
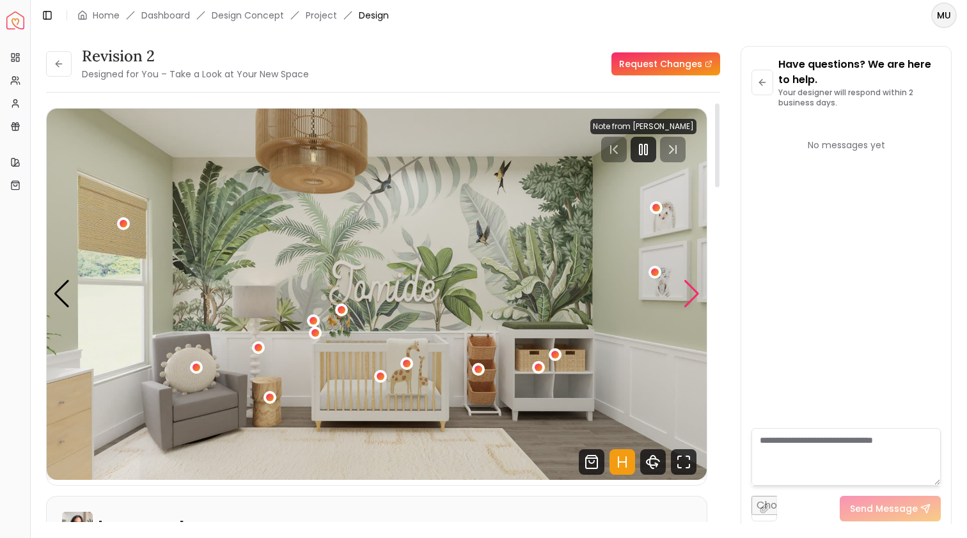
click at [692, 286] on div "Next slide" at bounding box center [691, 294] width 17 height 28
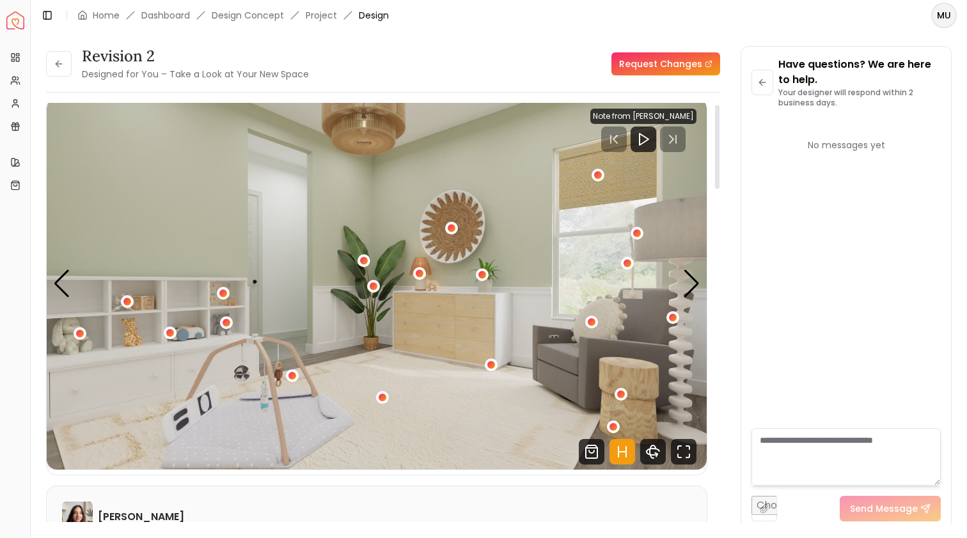
scroll to position [8, 0]
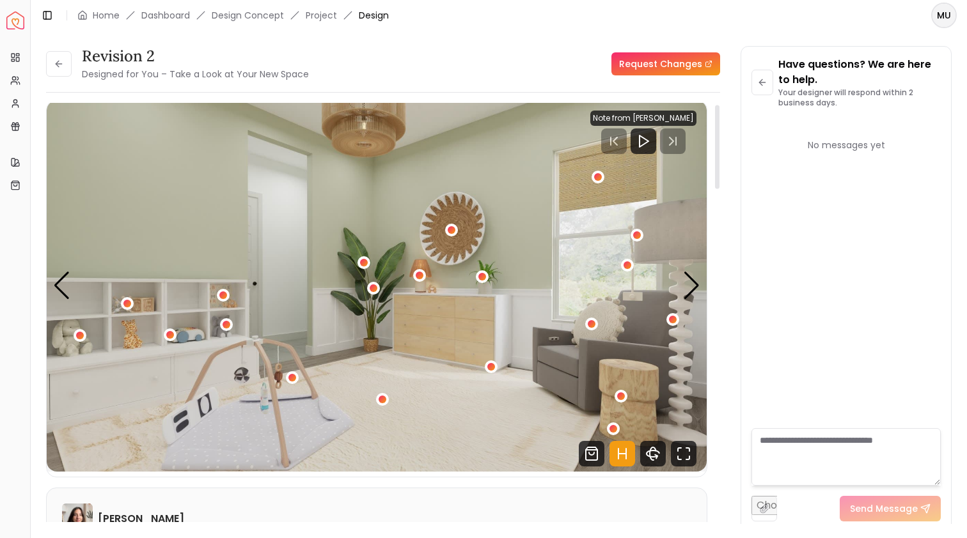
click at [700, 279] on img "2 / 4" at bounding box center [377, 286] width 660 height 372
click at [682, 288] on img "2 / 4" at bounding box center [377, 286] width 660 height 372
click at [694, 288] on div "Next slide" at bounding box center [691, 286] width 17 height 28
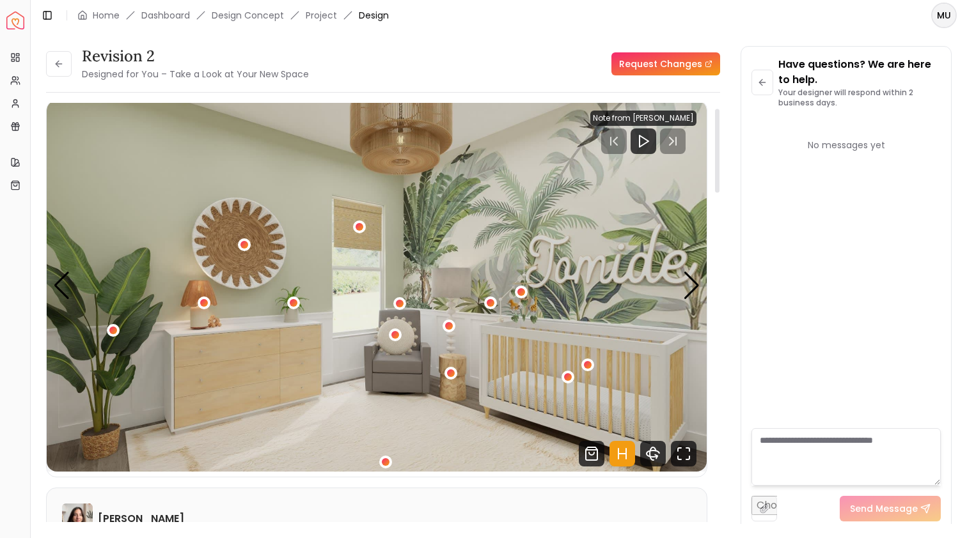
scroll to position [34, 0]
